Goal: Task Accomplishment & Management: Manage account settings

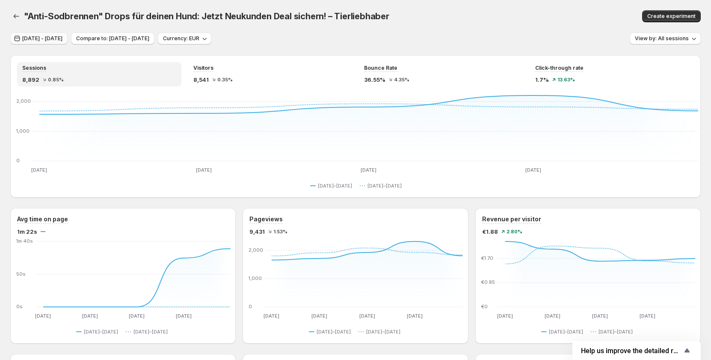
click at [56, 39] on span "Sep 26, 2025 - Sep 30, 2025" at bounding box center [42, 38] width 40 height 7
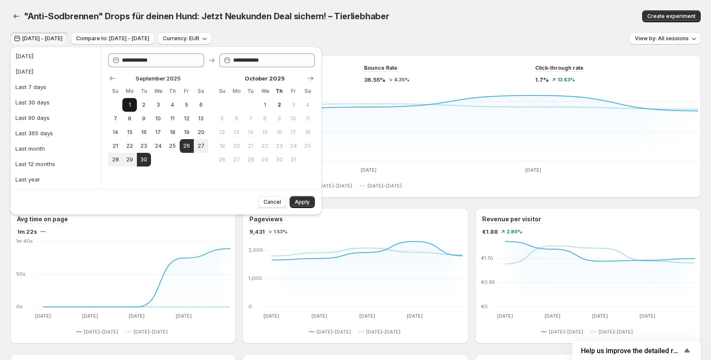
click at [128, 102] on span "1" at bounding box center [129, 104] width 7 height 7
type input "**********"
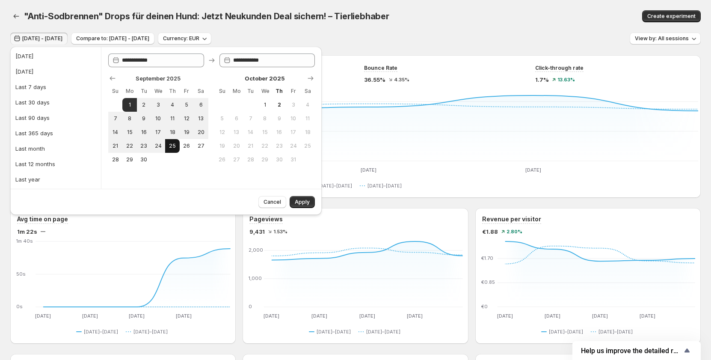
click at [171, 147] on span "25" at bounding box center [171, 145] width 7 height 7
type input "**********"
click at [156, 149] on button "24" at bounding box center [158, 146] width 14 height 14
type input "**********"
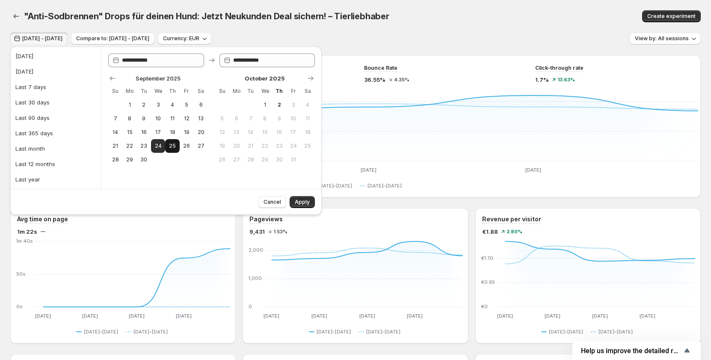
drag, startPoint x: 156, startPoint y: 129, endPoint x: 169, endPoint y: 141, distance: 17.5
click at [156, 129] on span "17" at bounding box center [157, 132] width 7 height 7
type input "**********"
drag, startPoint x: 156, startPoint y: 150, endPoint x: 161, endPoint y: 151, distance: 5.2
click at [156, 150] on button "24" at bounding box center [158, 146] width 14 height 14
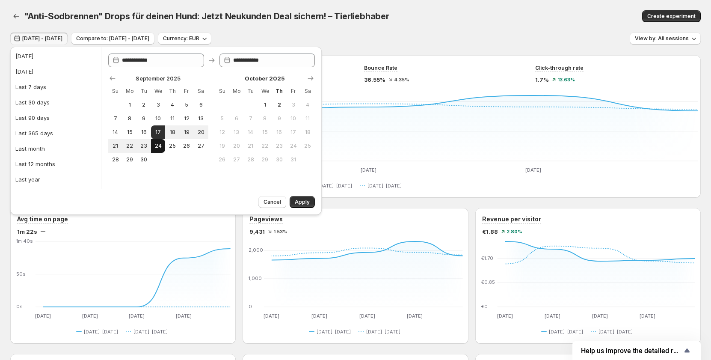
type input "**********"
click at [294, 200] on button "Apply" at bounding box center [301, 202] width 25 height 12
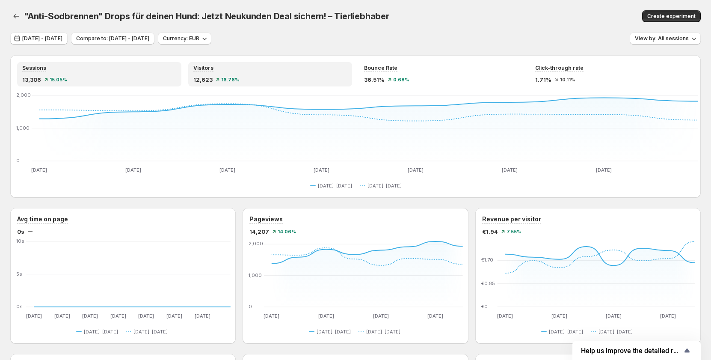
click at [281, 76] on div "12,623 16.76%" at bounding box center [270, 79] width 154 height 9
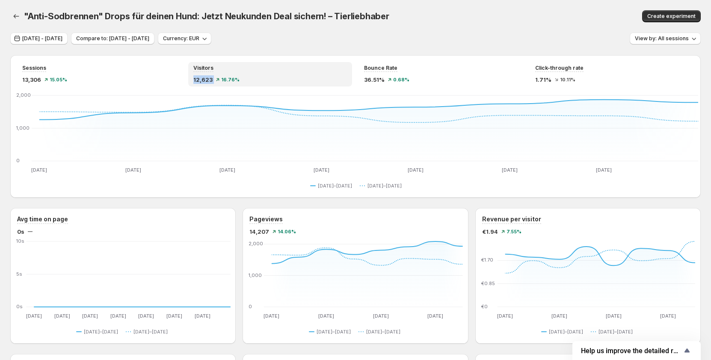
copy div "12,623"
drag, startPoint x: 195, startPoint y: 76, endPoint x: 403, endPoint y: 24, distance: 214.7
click at [232, 73] on div "Visitors 12,623 16.76%" at bounding box center [270, 74] width 154 height 19
click at [418, 30] on div ""Anti-Sodbrennen" Drops für deinen Hund: Jetzt Neukunden Deal sichern! – Tierli…" at bounding box center [355, 16] width 690 height 32
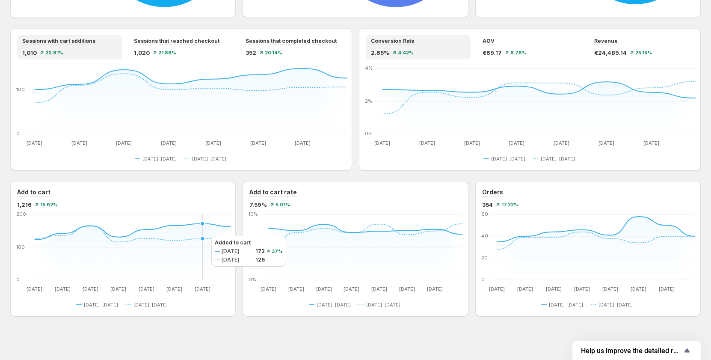
scroll to position [490, 0]
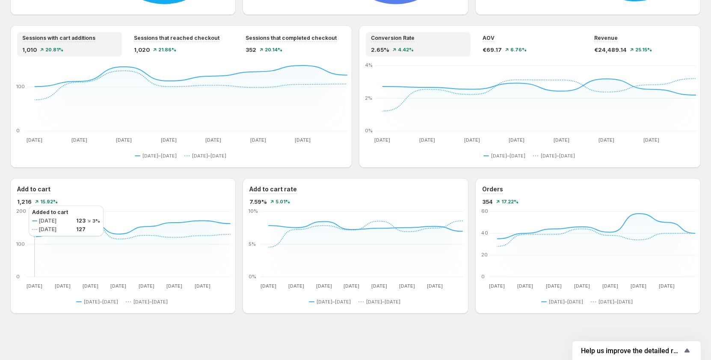
click at [15, 207] on div "Add to cart 1,216 15.92% Sep 17 Sep 17 Sep 18 Sep 18 Sep 19 Sep 19 Sep 20 Sep 2…" at bounding box center [122, 246] width 225 height 136
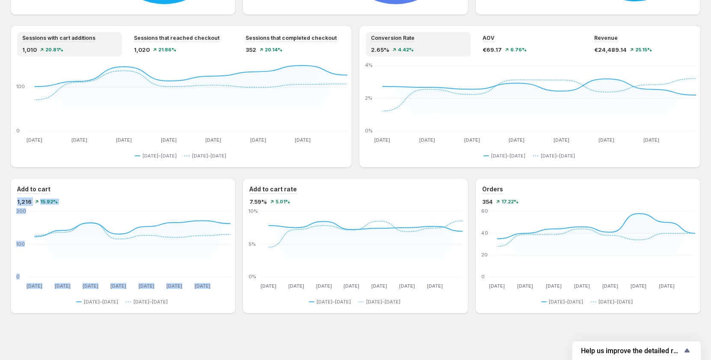
copy div "1,216"
drag, startPoint x: 12, startPoint y: 199, endPoint x: 31, endPoint y: 203, distance: 19.6
click at [31, 203] on div "Add to cart 1,216 15.92% Sep 17 Sep 17 Sep 18 Sep 18 Sep 19 Sep 19 Sep 20 Sep 2…" at bounding box center [122, 246] width 225 height 136
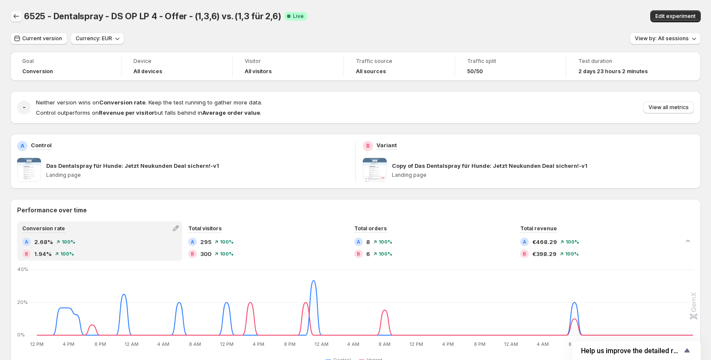
click at [17, 15] on icon "Back" at bounding box center [16, 16] width 9 height 9
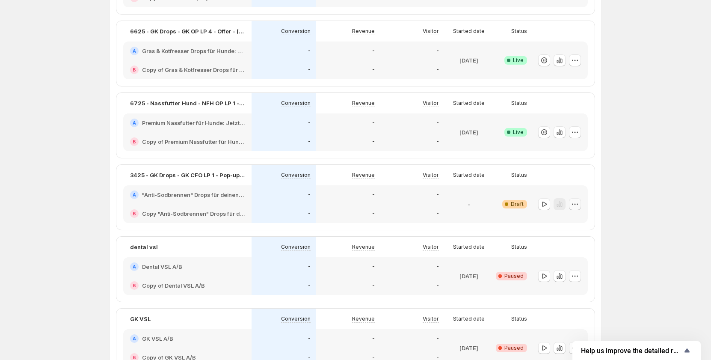
scroll to position [171, 0]
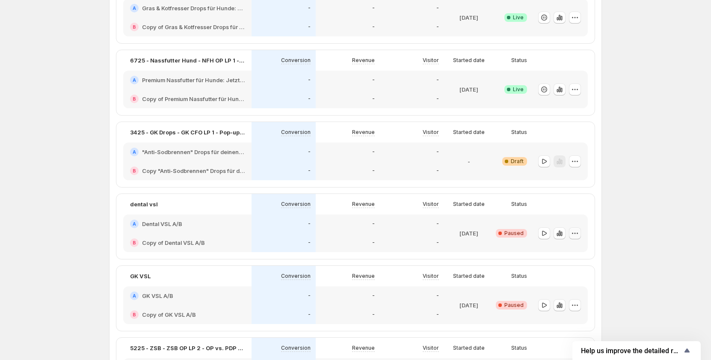
click at [581, 230] on button "button" at bounding box center [575, 233] width 12 height 12
click at [567, 245] on button "Edit" at bounding box center [578, 251] width 78 height 14
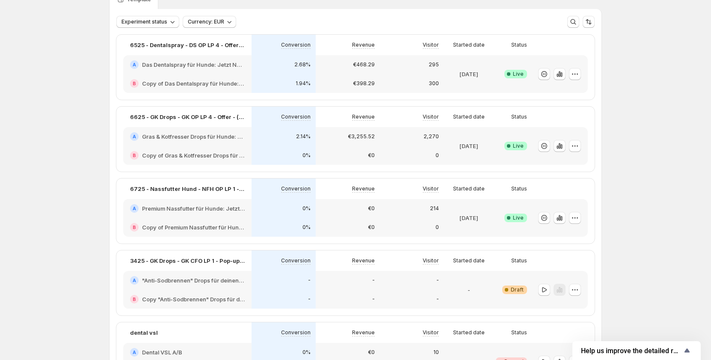
scroll to position [89, 0]
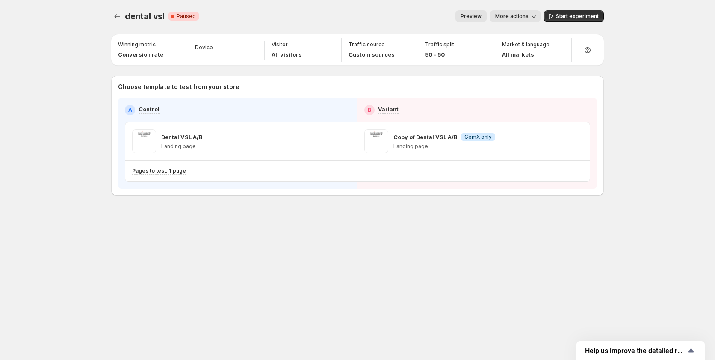
click at [487, 16] on button "Preview" at bounding box center [470, 16] width 31 height 12
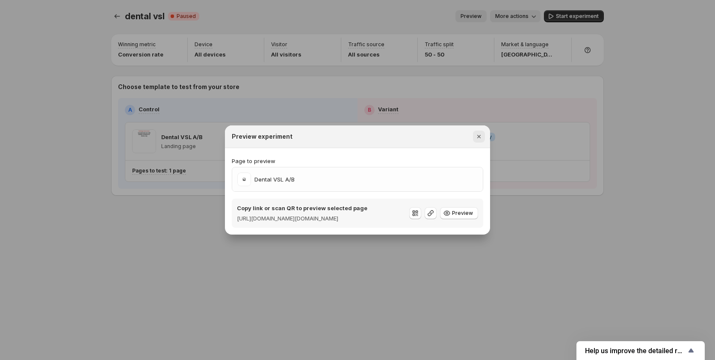
click at [480, 135] on icon "Close" at bounding box center [478, 136] width 3 height 3
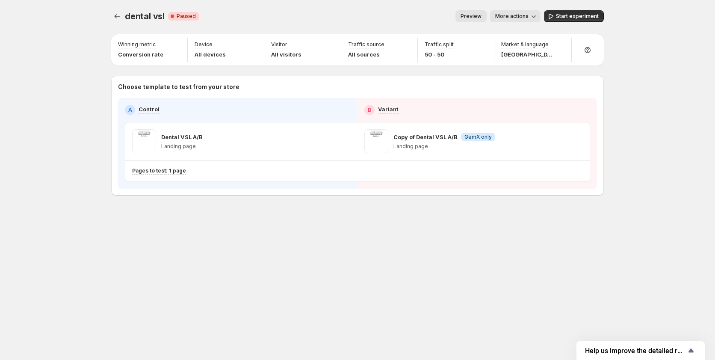
click at [470, 20] on button "Preview" at bounding box center [470, 16] width 31 height 12
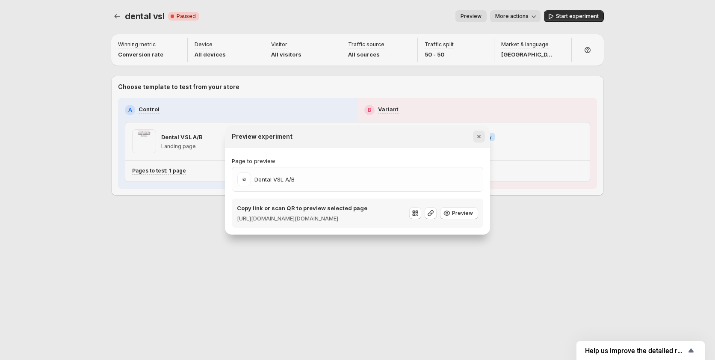
click at [481, 132] on icon "Close" at bounding box center [479, 136] width 9 height 9
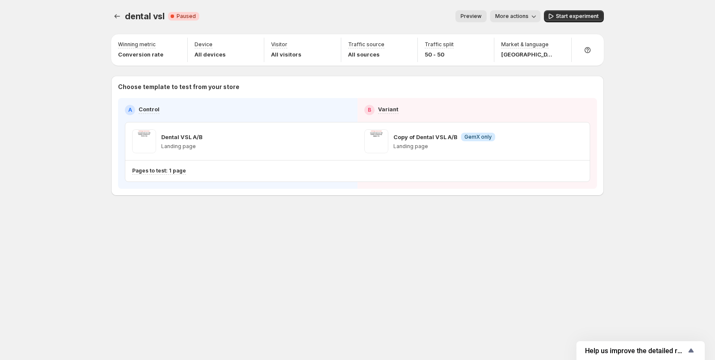
click at [481, 18] on span "Preview" at bounding box center [470, 16] width 21 height 7
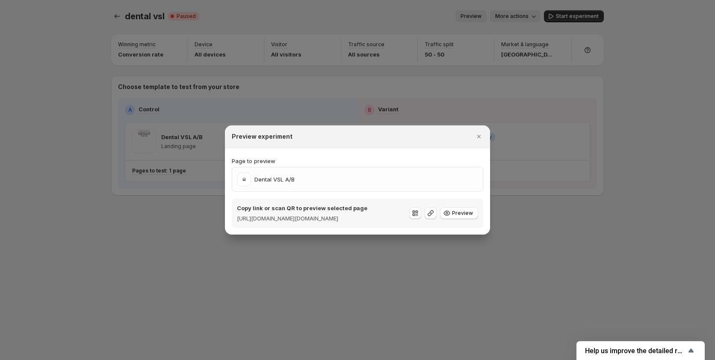
click at [476, 132] on icon "Close" at bounding box center [479, 136] width 9 height 9
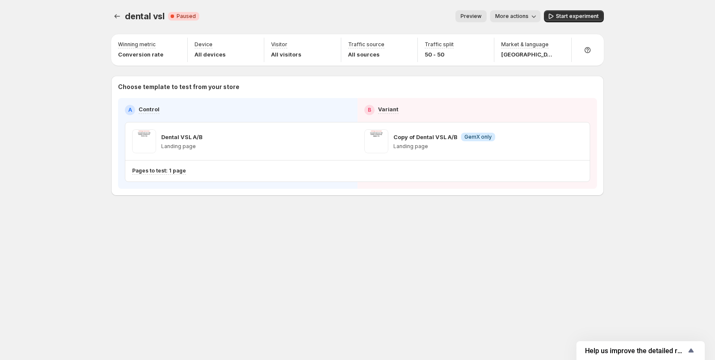
click at [518, 21] on button "More actions" at bounding box center [515, 16] width 50 height 12
click at [514, 62] on span "Copy live page link" at bounding box center [534, 63] width 51 height 7
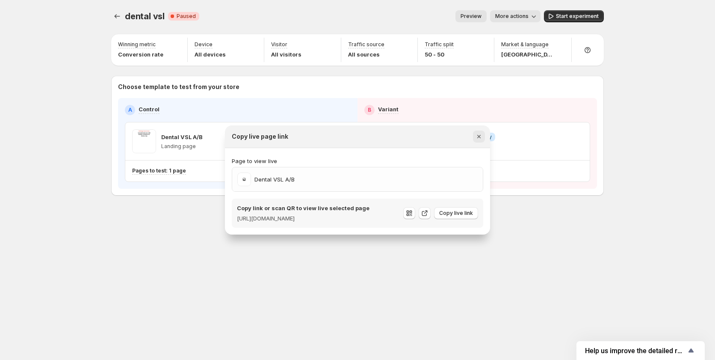
click at [482, 132] on icon "Close" at bounding box center [479, 136] width 9 height 9
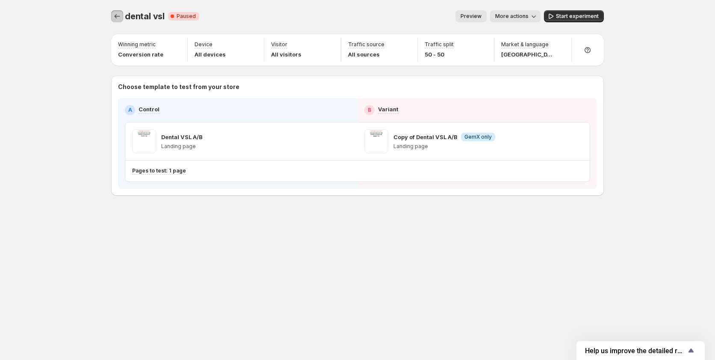
click at [118, 16] on icon "Experiments" at bounding box center [117, 16] width 9 height 9
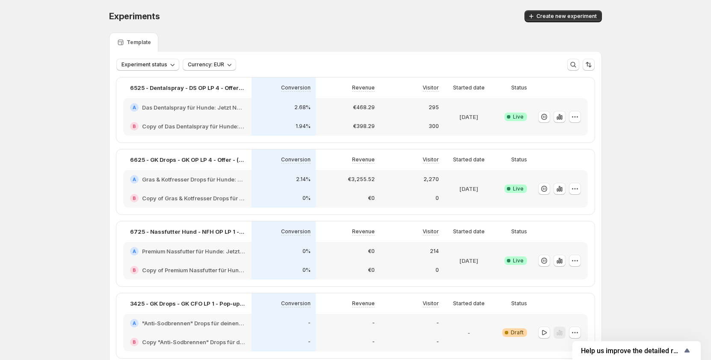
click at [583, 116] on div at bounding box center [560, 117] width 56 height 38
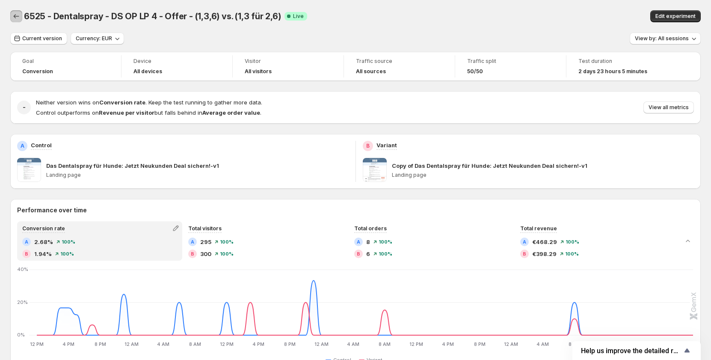
drag, startPoint x: 16, startPoint y: 16, endPoint x: 282, endPoint y: 65, distance: 270.0
click at [16, 16] on icon "Back" at bounding box center [16, 16] width 9 height 9
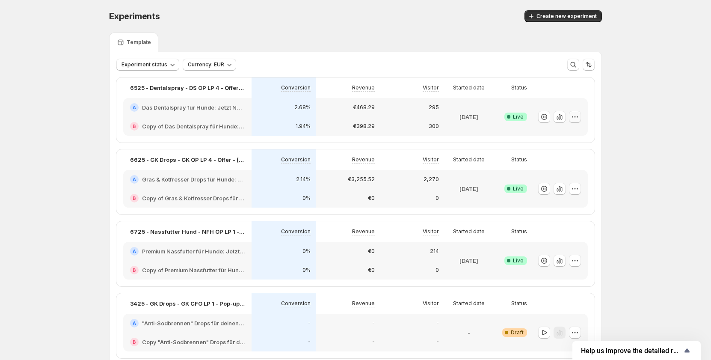
click at [576, 118] on icon "button" at bounding box center [574, 116] width 9 height 9
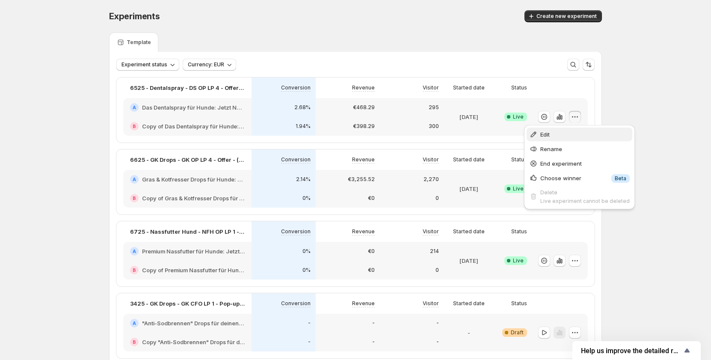
click at [577, 132] on span "Edit" at bounding box center [584, 134] width 89 height 9
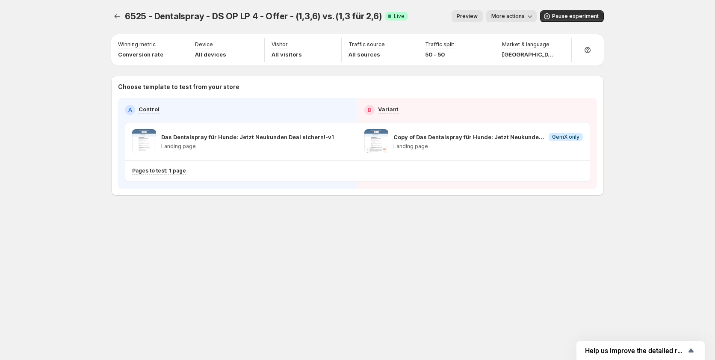
click at [475, 16] on span "Preview" at bounding box center [467, 16] width 21 height 7
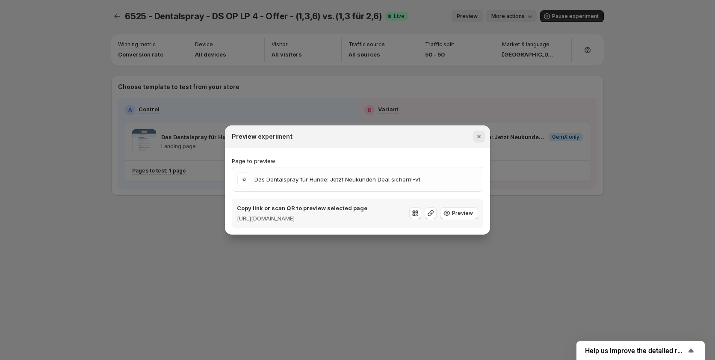
click at [479, 136] on icon "Close" at bounding box center [479, 136] width 9 height 9
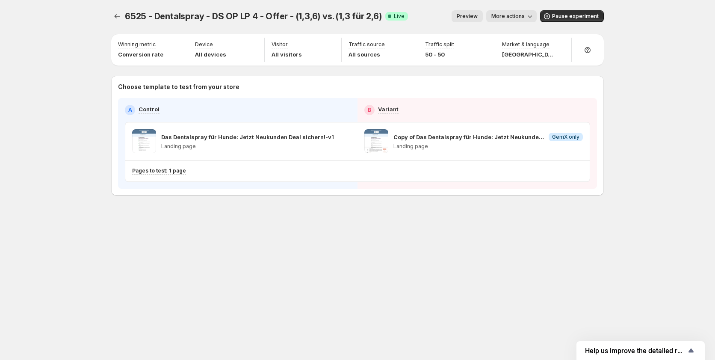
click at [478, 20] on button "Preview" at bounding box center [467, 16] width 31 height 12
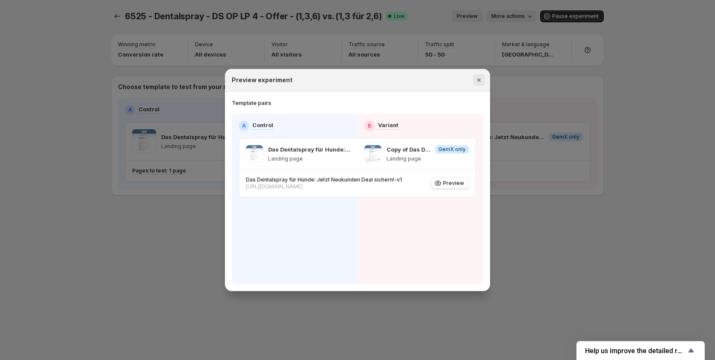
click at [481, 80] on icon "Close" at bounding box center [479, 80] width 9 height 9
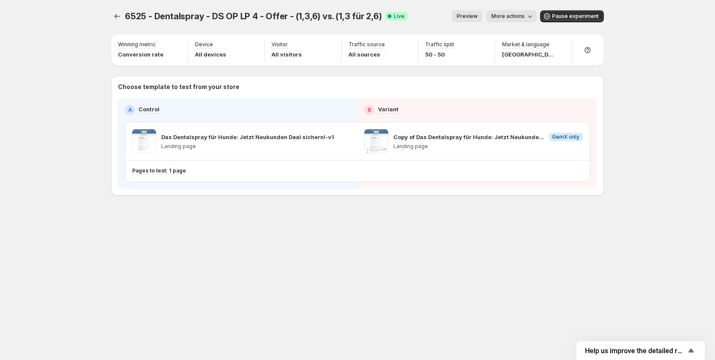
click at [468, 13] on span "Preview" at bounding box center [467, 16] width 21 height 7
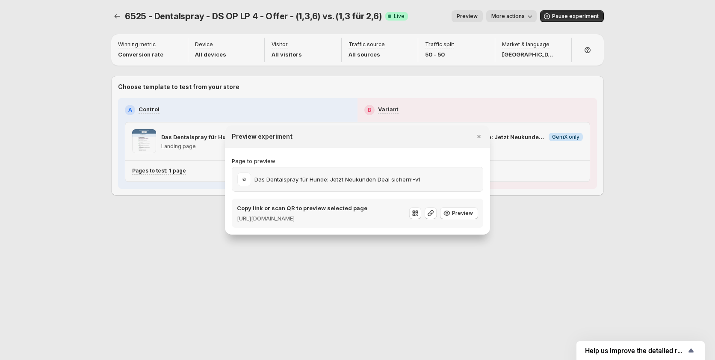
click at [434, 172] on div "Das Dentalspray für Hunde: Jetzt Neukunden Deal sichern!-v1" at bounding box center [357, 179] width 240 height 14
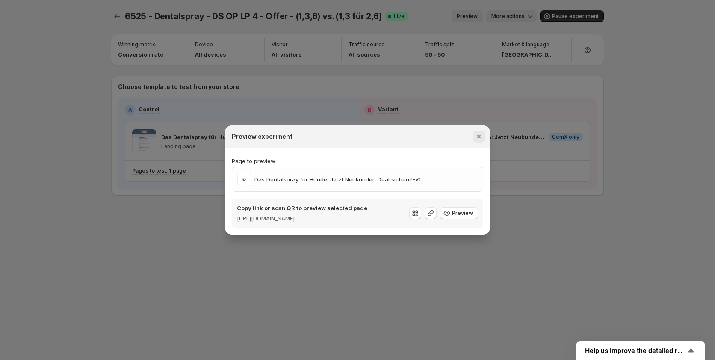
click at [481, 132] on icon "Close" at bounding box center [479, 136] width 9 height 9
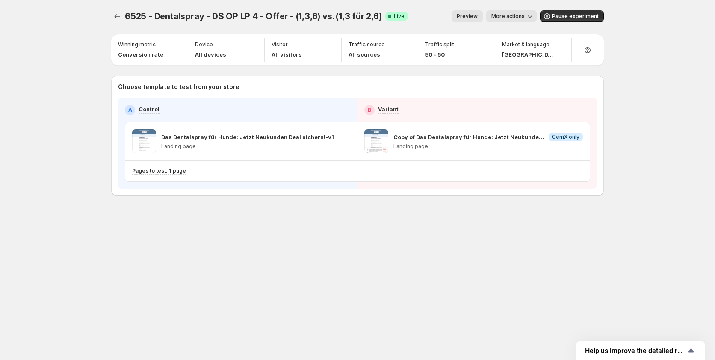
click at [475, 18] on span "Preview" at bounding box center [467, 16] width 21 height 7
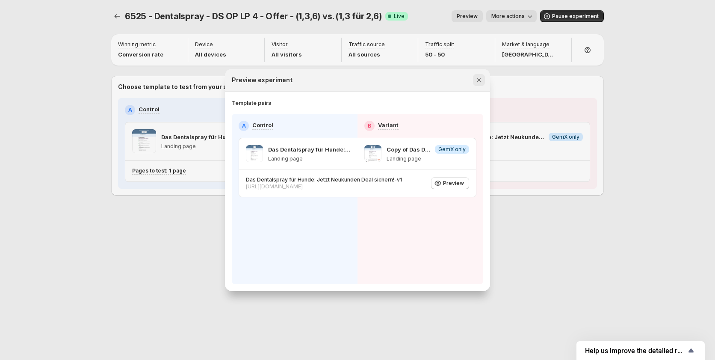
click at [480, 79] on icon "Close" at bounding box center [478, 79] width 3 height 3
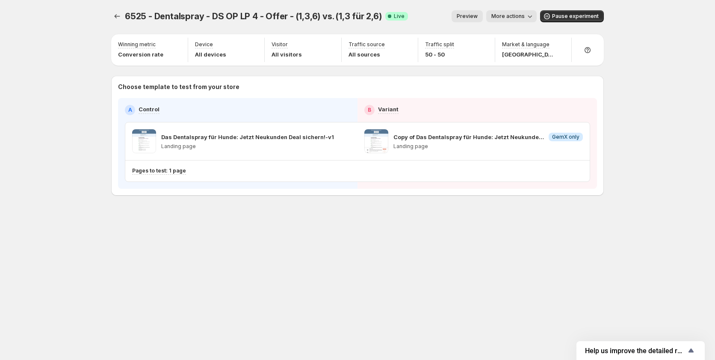
click at [468, 21] on button "Preview" at bounding box center [467, 16] width 31 height 12
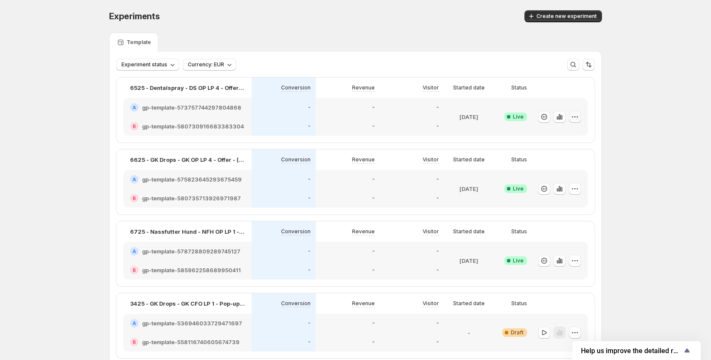
click at [576, 112] on button "button" at bounding box center [575, 117] width 12 height 12
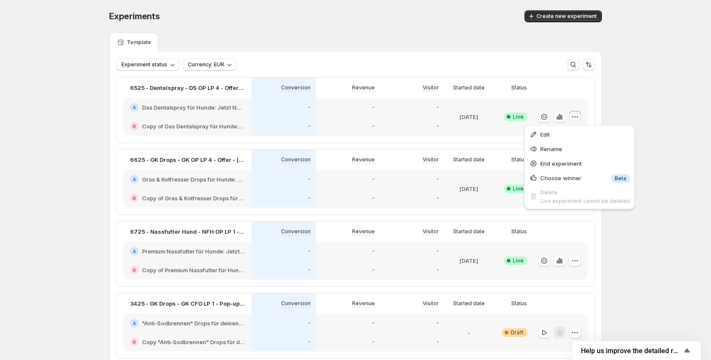
click at [571, 131] on span "Edit" at bounding box center [584, 134] width 89 height 9
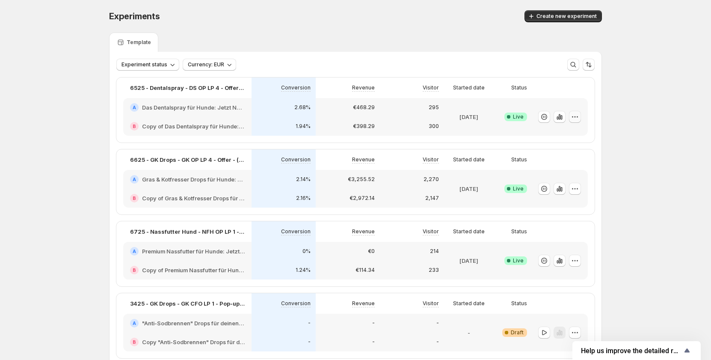
click at [577, 118] on icon "button" at bounding box center [574, 116] width 9 height 9
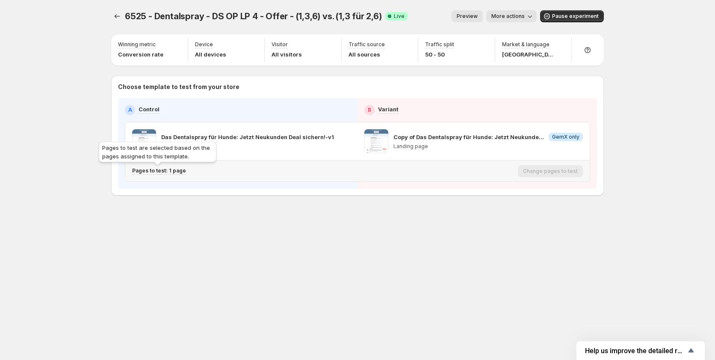
click at [172, 174] on p "Pages to test: 1 page" at bounding box center [159, 170] width 54 height 7
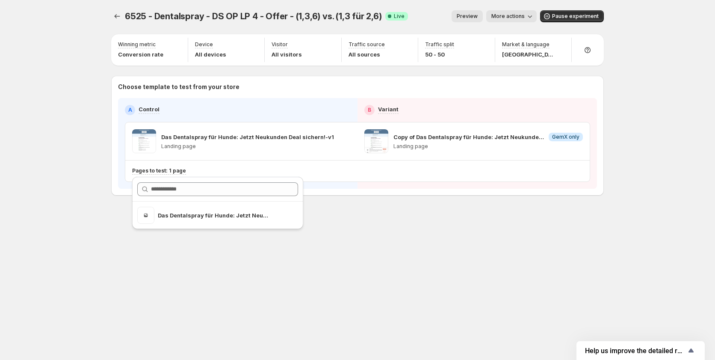
click at [363, 222] on div "6525 - Dentalspray - DS OP LP 4 - Offer - (1,3,6) vs. (1,3 für 2,6). This page …" at bounding box center [357, 121] width 513 height 242
click at [469, 18] on span "Preview" at bounding box center [467, 16] width 21 height 7
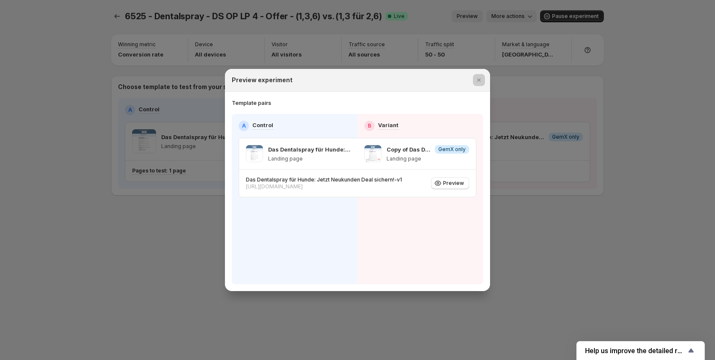
click at [600, 203] on div at bounding box center [357, 180] width 715 height 360
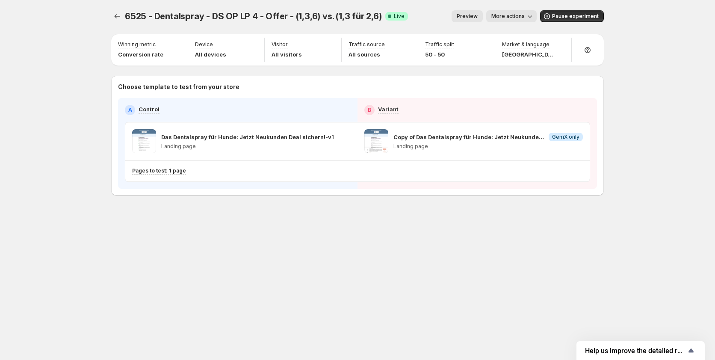
click at [471, 19] on span "Preview" at bounding box center [467, 16] width 21 height 7
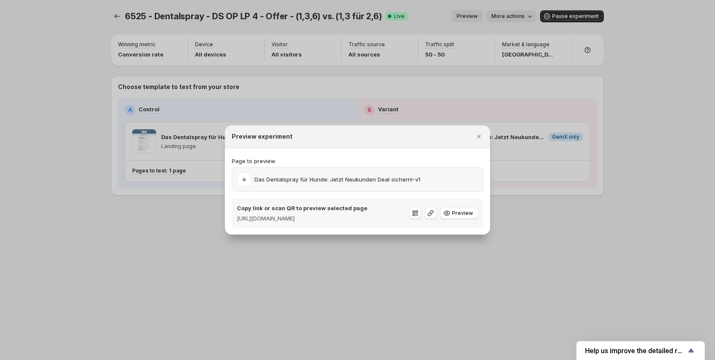
click at [412, 182] on div "Das Dentalspray für Hunde: Jetzt Neukunden Deal sichern!-v1" at bounding box center [357, 179] width 251 height 24
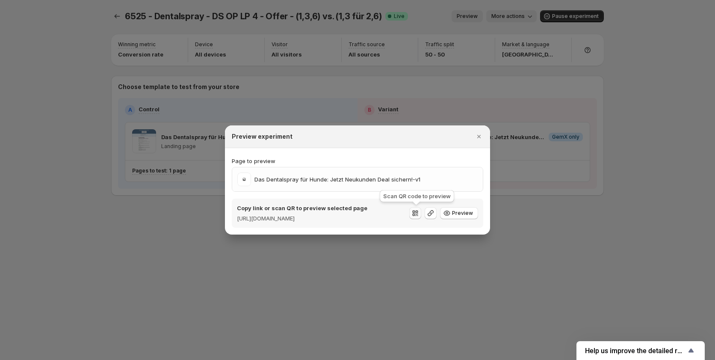
click at [418, 215] on icon ":rbq:" at bounding box center [415, 213] width 9 height 9
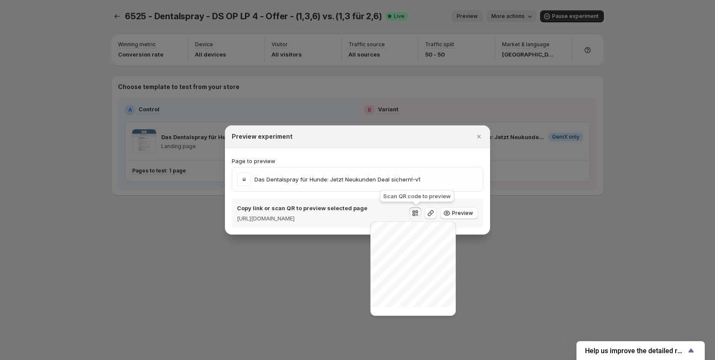
click at [417, 215] on icon ":rbq:" at bounding box center [415, 213] width 9 height 9
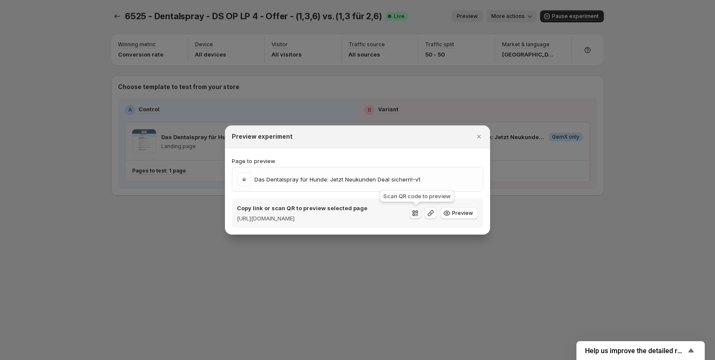
click at [417, 212] on icon ":rbq:" at bounding box center [417, 211] width 3 height 3
click at [419, 213] on icon ":rbq:" at bounding box center [415, 213] width 9 height 9
click at [617, 74] on div at bounding box center [357, 180] width 715 height 360
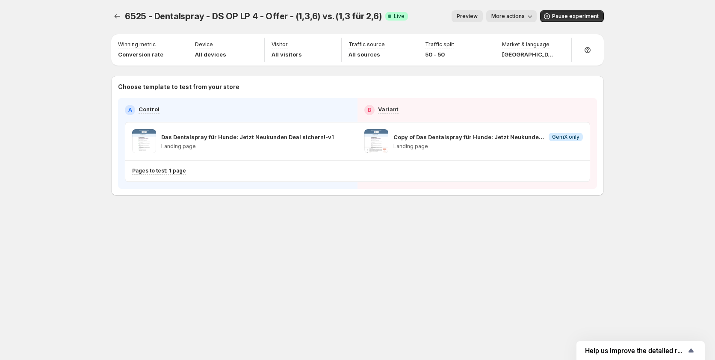
click at [475, 16] on span "Preview" at bounding box center [467, 16] width 21 height 7
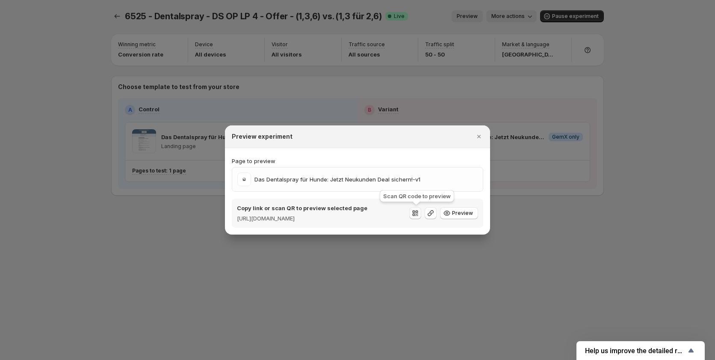
click at [412, 212] on icon ":r1e:" at bounding box center [415, 213] width 9 height 9
click at [433, 212] on icon ":r1e:" at bounding box center [430, 213] width 9 height 9
click at [480, 135] on icon "Close" at bounding box center [478, 136] width 3 height 3
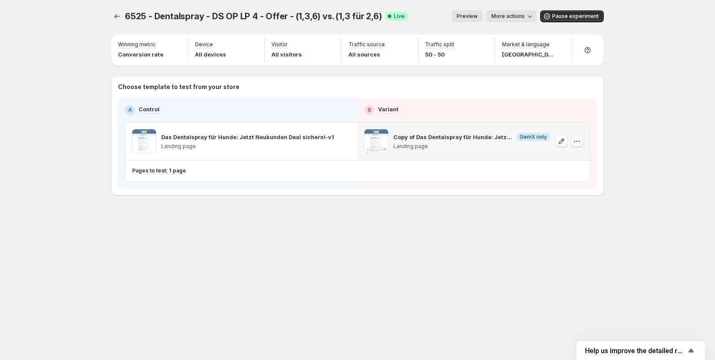
click at [578, 142] on icon "button" at bounding box center [577, 141] width 9 height 9
click at [470, 212] on div "6525 - Dentalspray - DS OP LP 4 - Offer - (1,3,6) vs. (1,3 für 2,6). This page …" at bounding box center [357, 121] width 513 height 242
click at [471, 15] on span "Preview" at bounding box center [467, 16] width 21 height 7
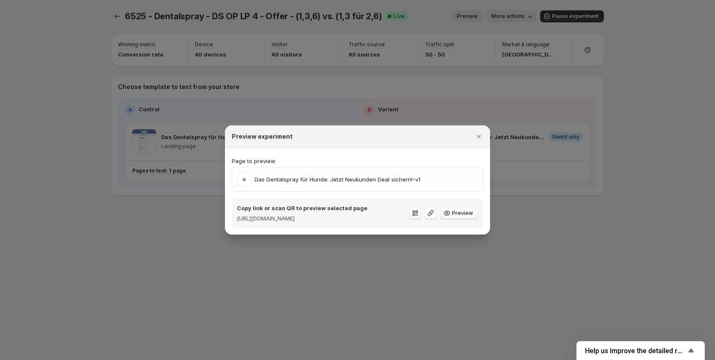
click at [448, 212] on icon ":r35:" at bounding box center [447, 213] width 3 height 3
click at [478, 132] on icon "Close" at bounding box center [479, 136] width 9 height 9
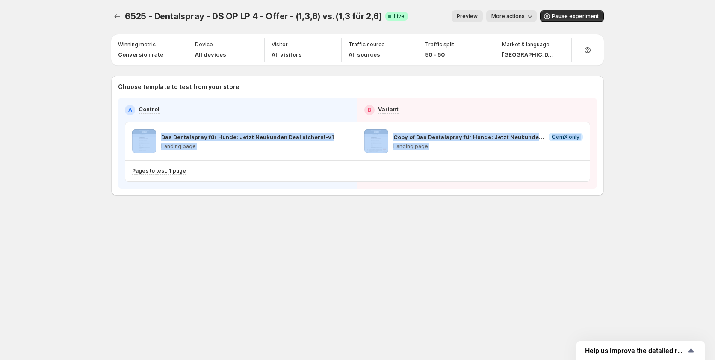
click at [67, 160] on div "6525 - Dentalspray - DS OP LP 4 - Offer - (1,3,6) vs. (1,3 für 2,6). This page …" at bounding box center [357, 180] width 715 height 360
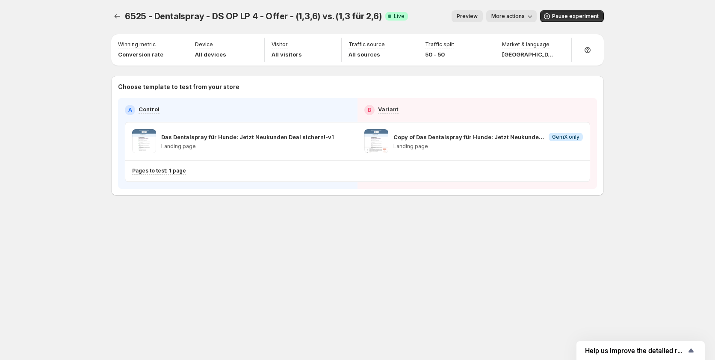
click at [366, 253] on div "6525 - Dentalspray - DS OP LP 4 - Offer - (1,3,6) vs. (1,3 für 2,6). This page …" at bounding box center [357, 180] width 513 height 360
click at [708, 183] on div "6525 - Dentalspray - DS OP LP 4 - Offer - (1,3,6) vs. (1,3 für 2,6). This page …" at bounding box center [357, 180] width 715 height 360
click at [511, 12] on button "More actions" at bounding box center [511, 16] width 50 height 12
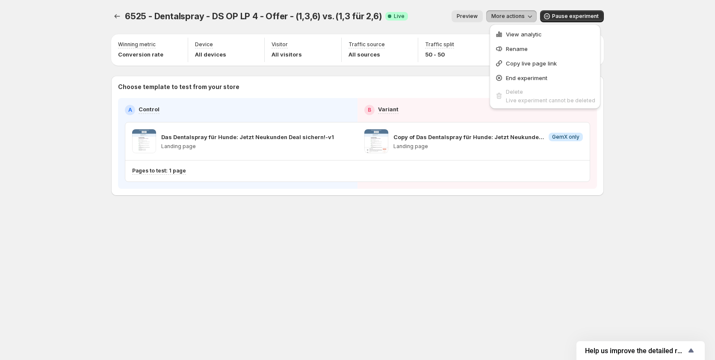
click at [475, 12] on button "Preview" at bounding box center [467, 16] width 31 height 12
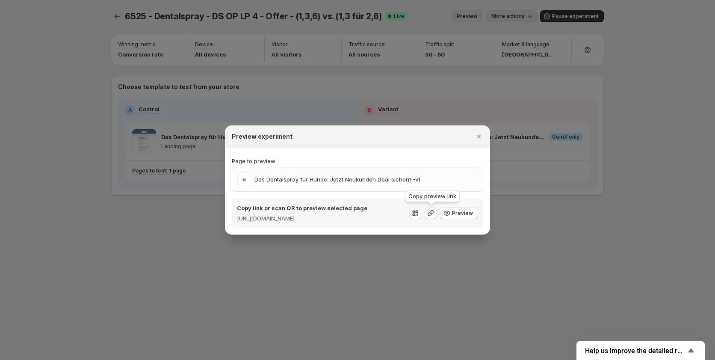
click at [431, 214] on icon ":r3s:" at bounding box center [430, 213] width 9 height 9
click at [505, 18] on div at bounding box center [357, 180] width 715 height 360
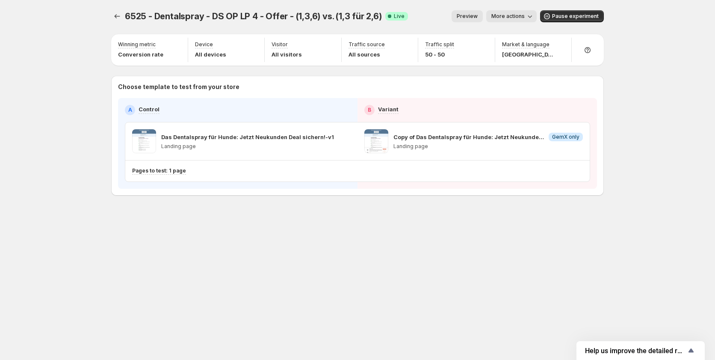
click at [510, 16] on span "More actions" at bounding box center [507, 16] width 33 height 7
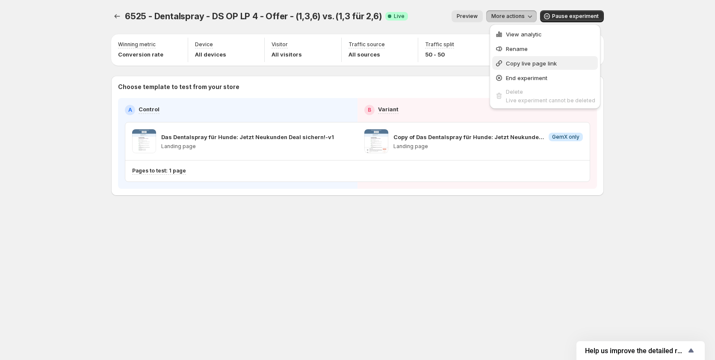
click at [519, 61] on span "Copy live page link" at bounding box center [531, 63] width 51 height 7
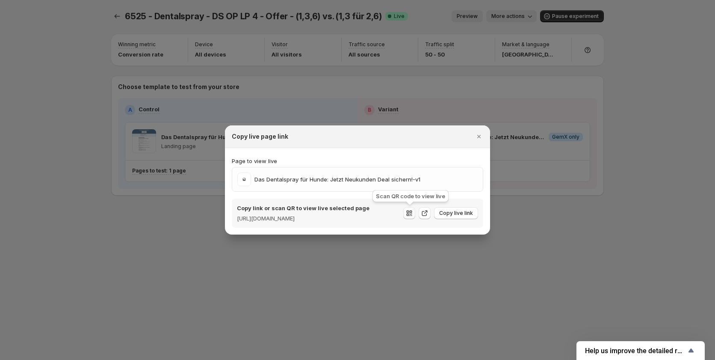
click at [407, 212] on icon ":r47:" at bounding box center [409, 213] width 9 height 9
click at [481, 132] on icon "Close" at bounding box center [479, 136] width 9 height 9
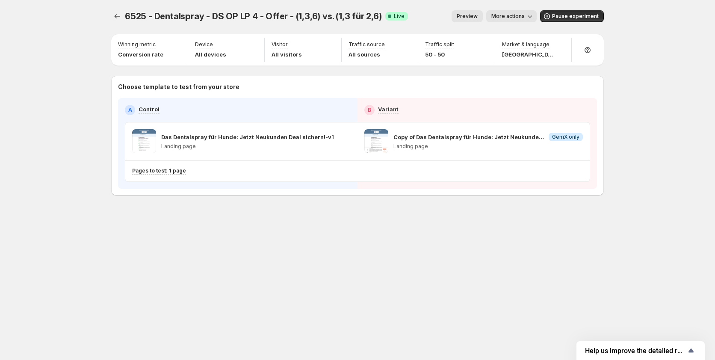
click at [477, 19] on span "Preview" at bounding box center [467, 16] width 21 height 7
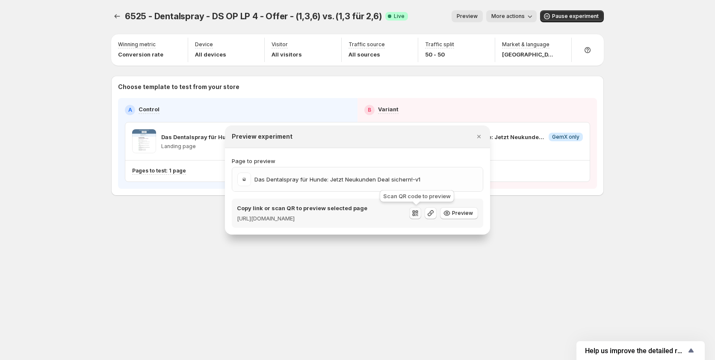
click at [413, 215] on icon ":r4m:" at bounding box center [415, 213] width 9 height 9
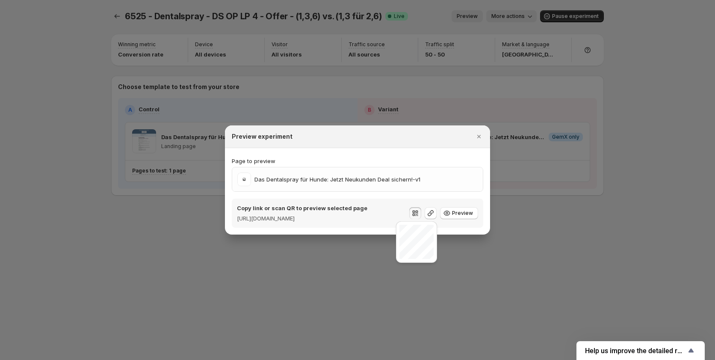
click at [478, 135] on icon "Close" at bounding box center [478, 136] width 3 height 3
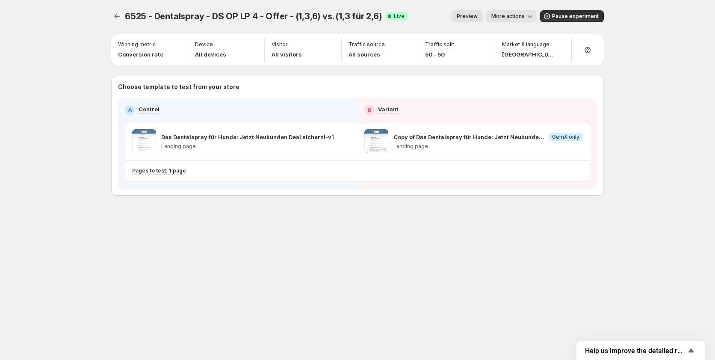
click at [506, 18] on span "More actions" at bounding box center [507, 16] width 33 height 7
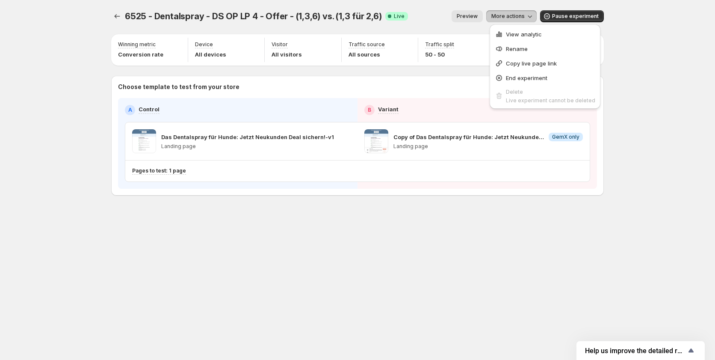
click at [475, 2] on div "6525 - Dentalspray - DS OP LP 4 - Offer - (1,3,6) vs. (1,3 für 2,6). This page …" at bounding box center [357, 16] width 493 height 32
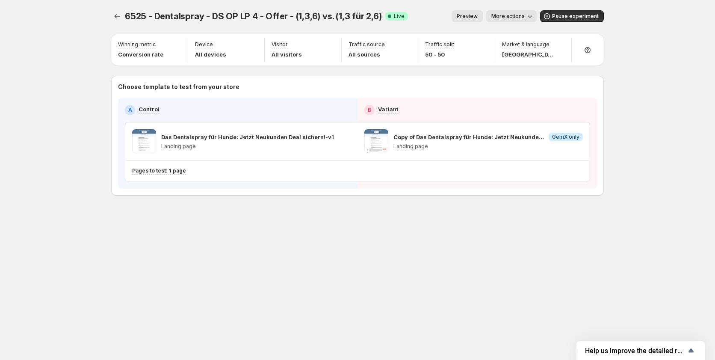
click at [455, 6] on div "6525 - Dentalspray - DS OP LP 4 - Offer - (1,3,6) vs. (1,3 für 2,6). This page …" at bounding box center [357, 16] width 493 height 32
click at [442, 7] on div "6525 - Dentalspray - DS OP LP 4 - Offer - (1,3,6) vs. (1,3 für 2,6). This page …" at bounding box center [357, 16] width 493 height 32
click at [120, 16] on icon "Experiments" at bounding box center [117, 16] width 9 height 9
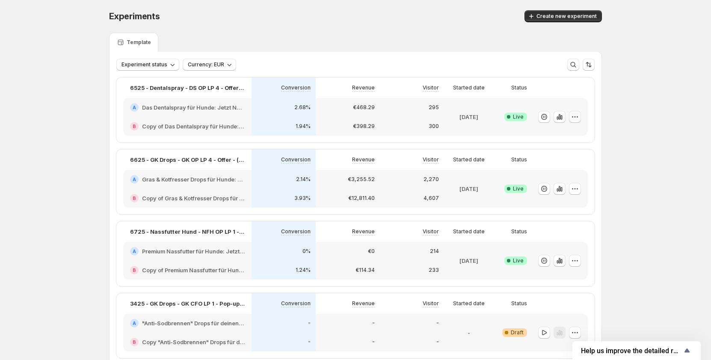
click at [575, 120] on icon "button" at bounding box center [574, 116] width 9 height 9
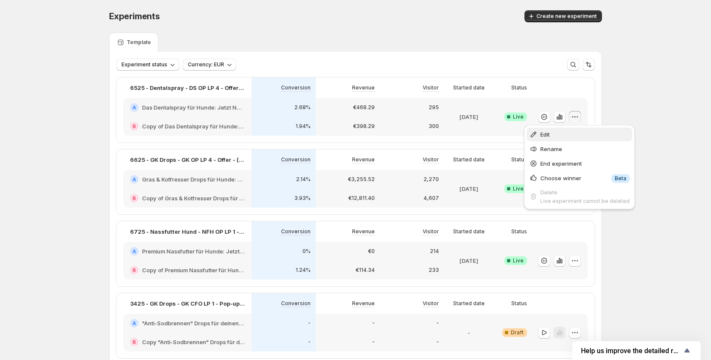
click at [551, 135] on span "Edit" at bounding box center [584, 134] width 89 height 9
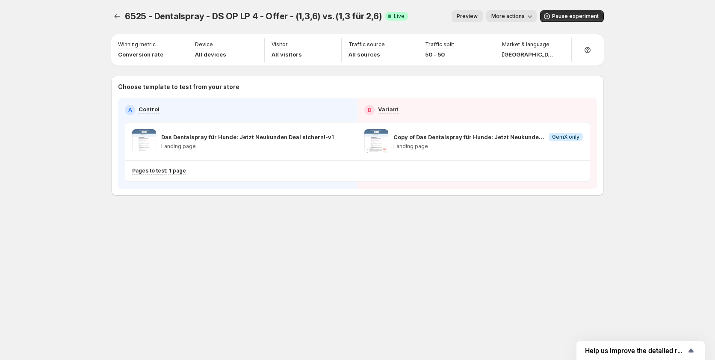
click at [475, 20] on button "Preview" at bounding box center [467, 16] width 31 height 12
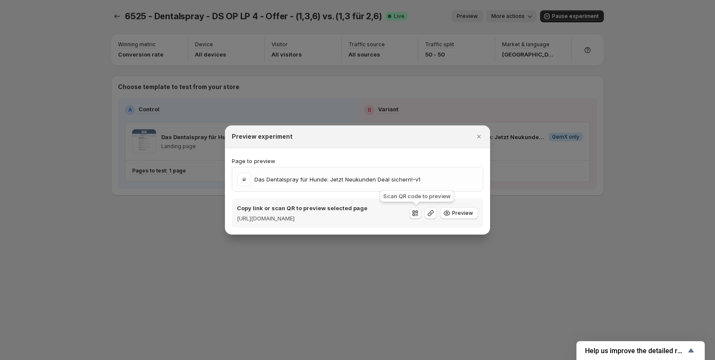
click at [412, 212] on icon ":re3:" at bounding box center [415, 213] width 9 height 9
click at [673, 79] on div at bounding box center [357, 180] width 715 height 360
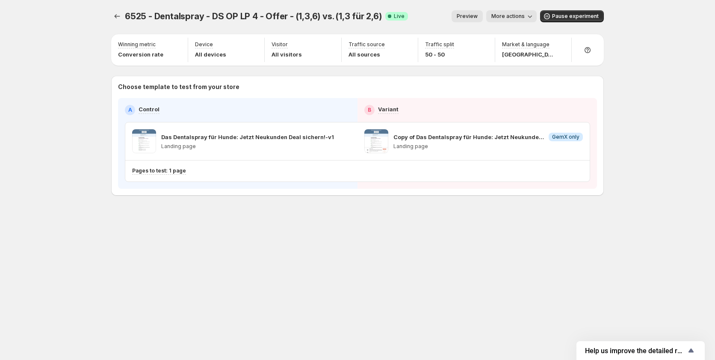
click at [477, 15] on span "Preview" at bounding box center [467, 16] width 21 height 7
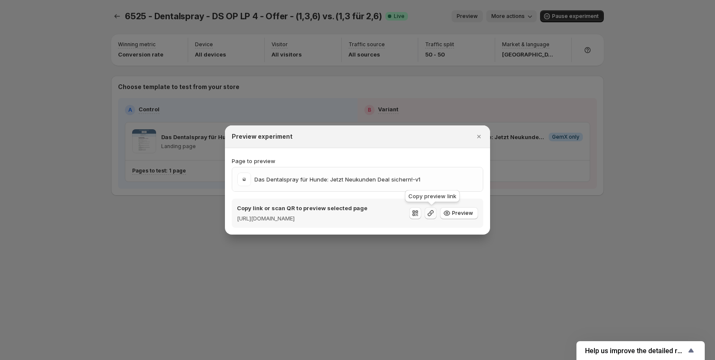
click at [433, 212] on icon ":rf8:" at bounding box center [430, 213] width 9 height 9
click at [462, 210] on span "Preview" at bounding box center [462, 213] width 21 height 7
click at [434, 212] on icon ":rf8:" at bounding box center [430, 213] width 9 height 9
click at [429, 210] on icon ":rf8:" at bounding box center [430, 213] width 9 height 9
click at [455, 208] on button "Preview" at bounding box center [459, 213] width 38 height 12
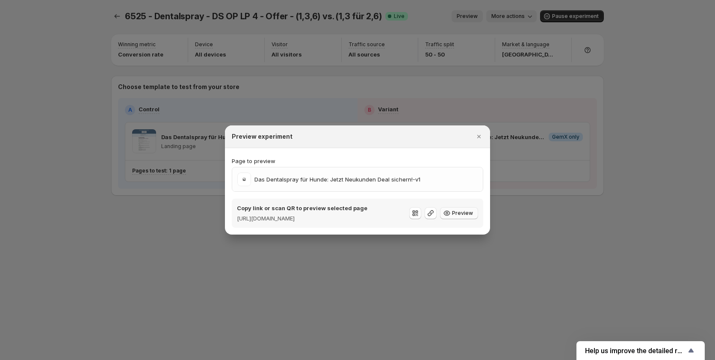
click at [465, 215] on span "Preview" at bounding box center [462, 213] width 21 height 7
click at [456, 216] on button "Preview" at bounding box center [459, 213] width 38 height 12
click at [449, 210] on icon ":rf8:" at bounding box center [447, 213] width 9 height 9
click at [435, 211] on icon ":rf8:" at bounding box center [430, 213] width 9 height 9
click at [431, 212] on icon ":rf8:" at bounding box center [431, 213] width 6 height 6
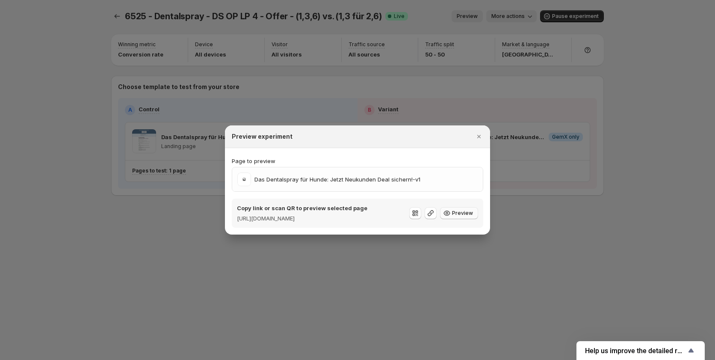
click at [453, 210] on span "Preview" at bounding box center [462, 213] width 21 height 7
click at [431, 211] on icon ":rf8:" at bounding box center [430, 213] width 9 height 9
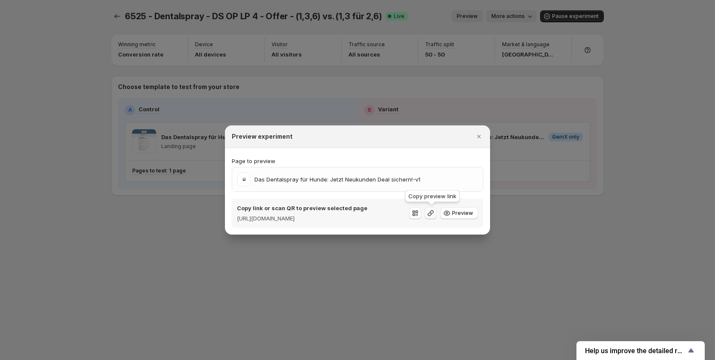
click at [433, 211] on icon ":rf8:" at bounding box center [430, 213] width 9 height 9
click at [429, 212] on icon ":rf8:" at bounding box center [430, 213] width 9 height 9
click at [454, 212] on span "Preview" at bounding box center [462, 213] width 21 height 7
click at [454, 215] on span "Preview" at bounding box center [462, 213] width 21 height 7
drag, startPoint x: 479, startPoint y: 135, endPoint x: 482, endPoint y: 124, distance: 11.2
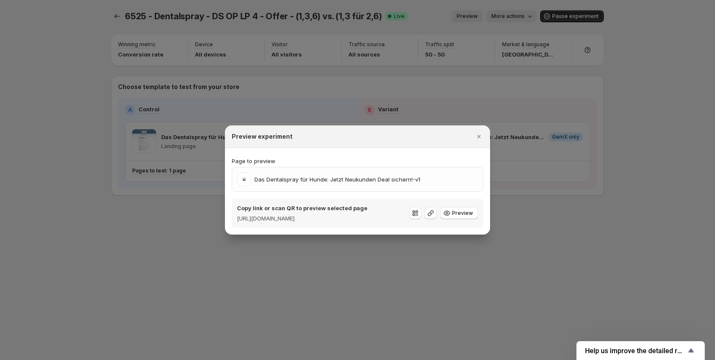
click at [479, 135] on icon "Close" at bounding box center [479, 136] width 9 height 9
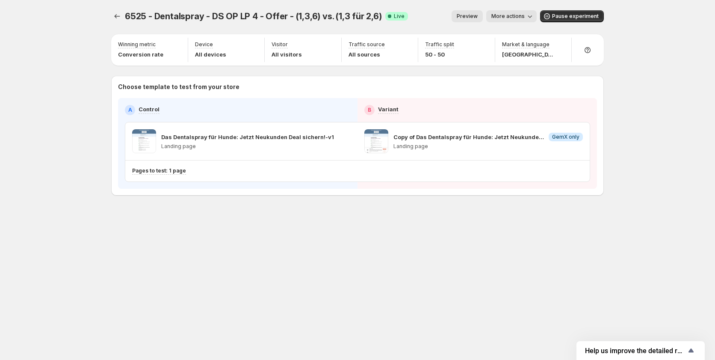
click at [512, 15] on span "More actions" at bounding box center [507, 16] width 33 height 7
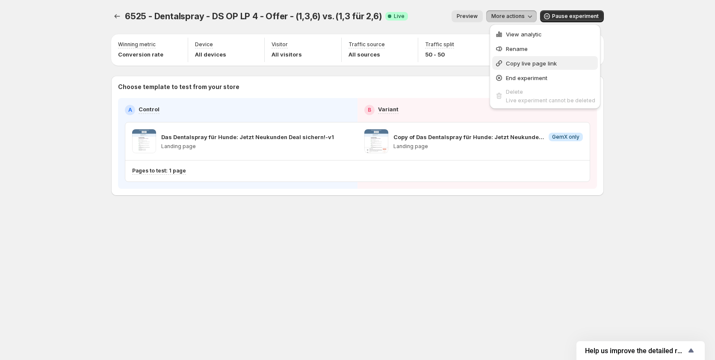
click at [521, 62] on span "Copy live page link" at bounding box center [531, 63] width 51 height 7
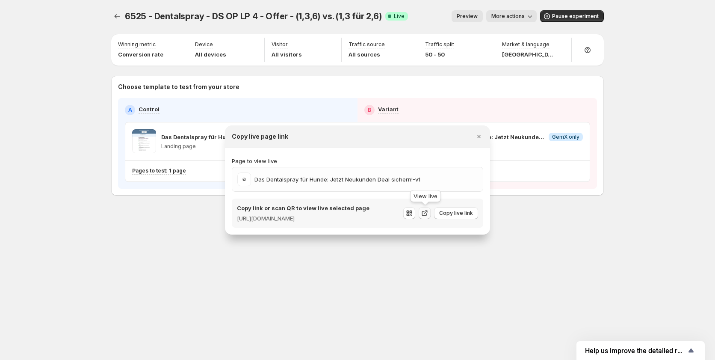
click at [426, 215] on icon ":rfn:" at bounding box center [424, 213] width 5 height 5
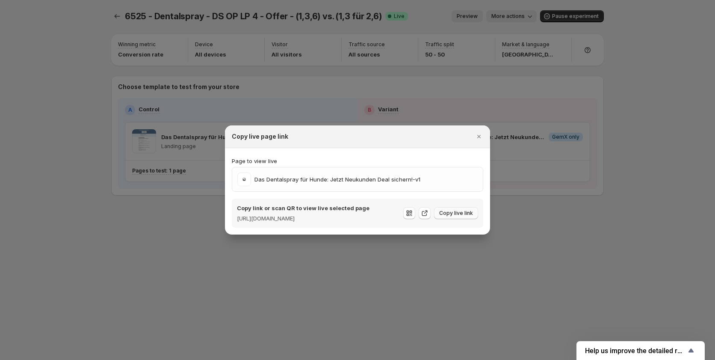
click at [463, 214] on span "Copy live link" at bounding box center [456, 213] width 34 height 7
click at [480, 132] on icon "Close" at bounding box center [479, 136] width 9 height 9
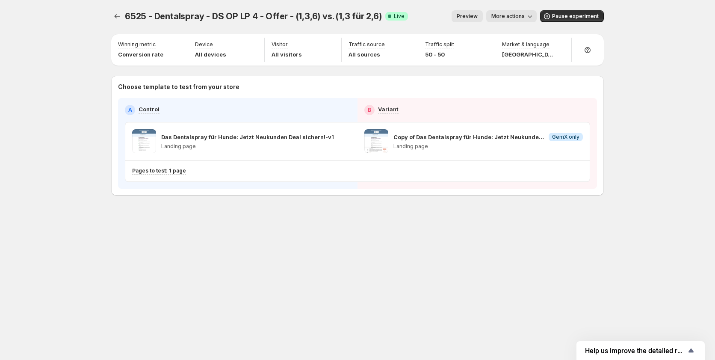
click at [669, 120] on div "6525 - Dentalspray - DS OP LP 4 - Offer - (1,3,6) vs. (1,3 für 2,6). This page …" at bounding box center [357, 180] width 715 height 360
click at [120, 17] on icon "Experiments" at bounding box center [117, 16] width 9 height 9
